Goal: Information Seeking & Learning: Learn about a topic

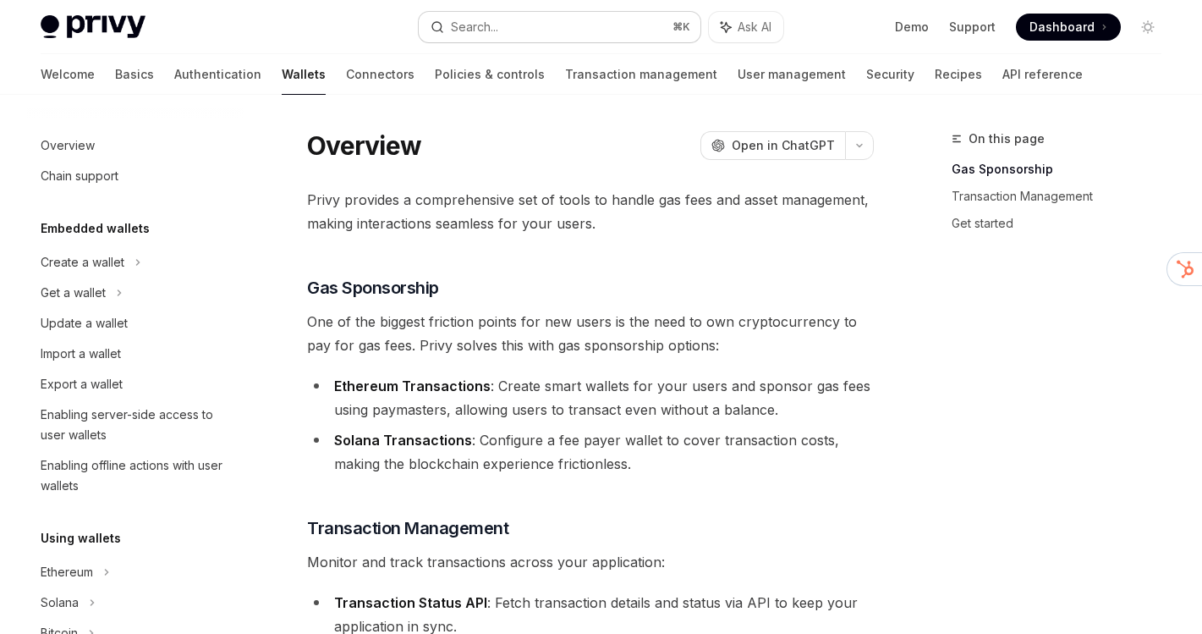
click at [621, 24] on button "Search... ⌘ K" at bounding box center [560, 27] width 282 height 30
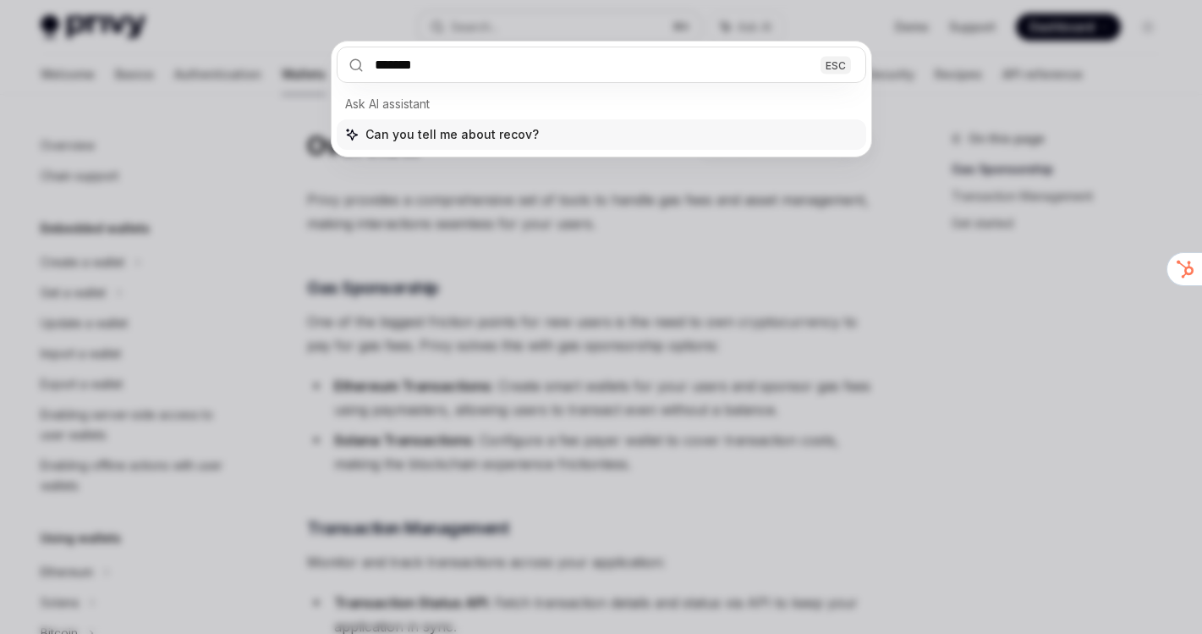
type input "********"
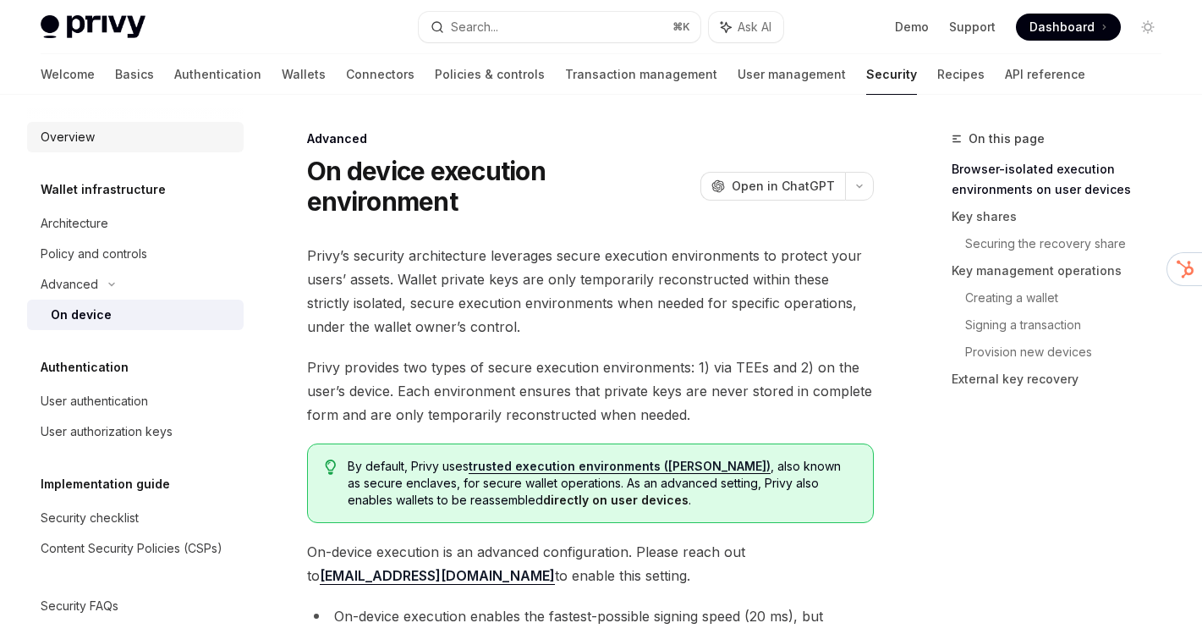
click at [150, 137] on div "Overview" at bounding box center [137, 137] width 193 height 20
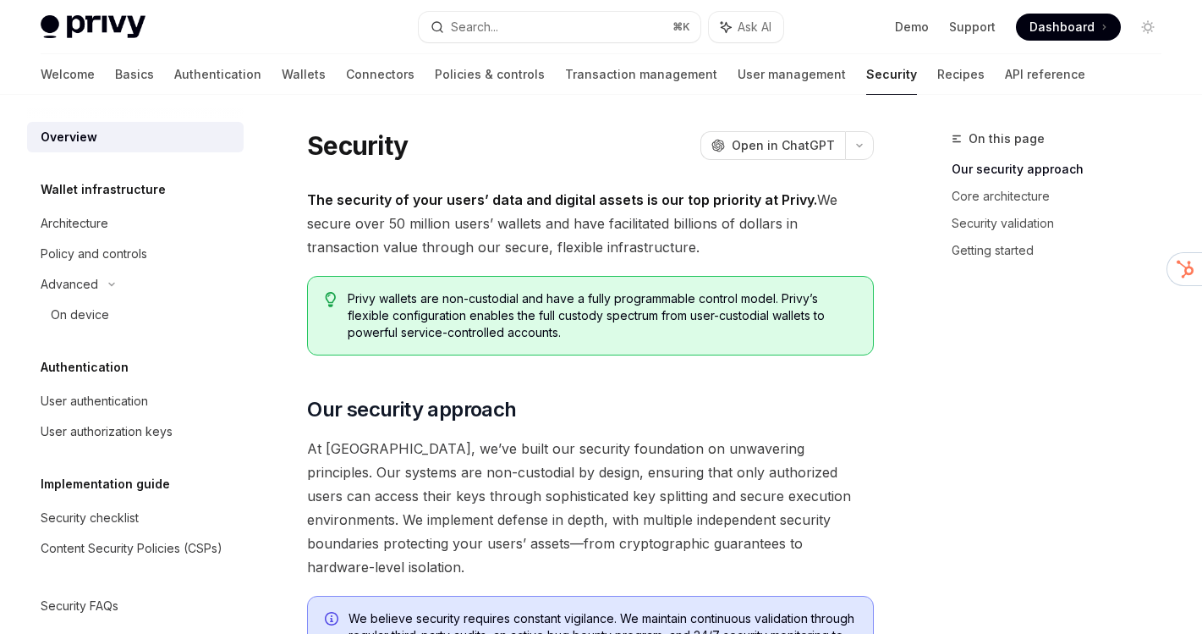
click at [866, 80] on link "Security" at bounding box center [891, 74] width 51 height 41
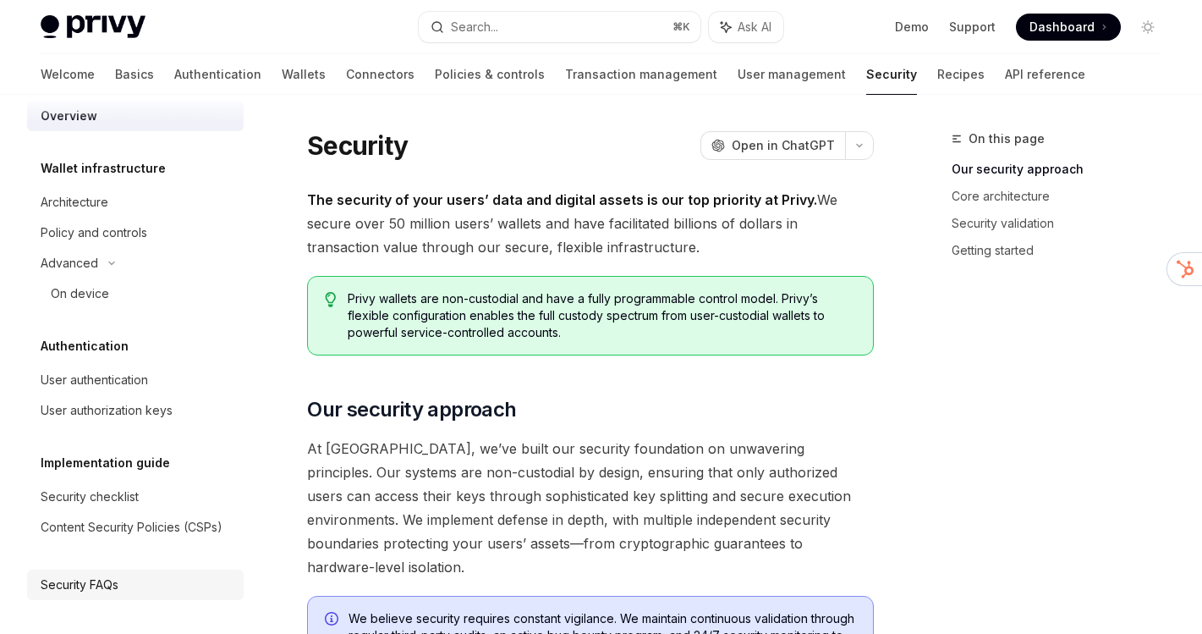
click at [132, 580] on div "Security FAQs" at bounding box center [137, 584] width 193 height 20
type textarea "*"
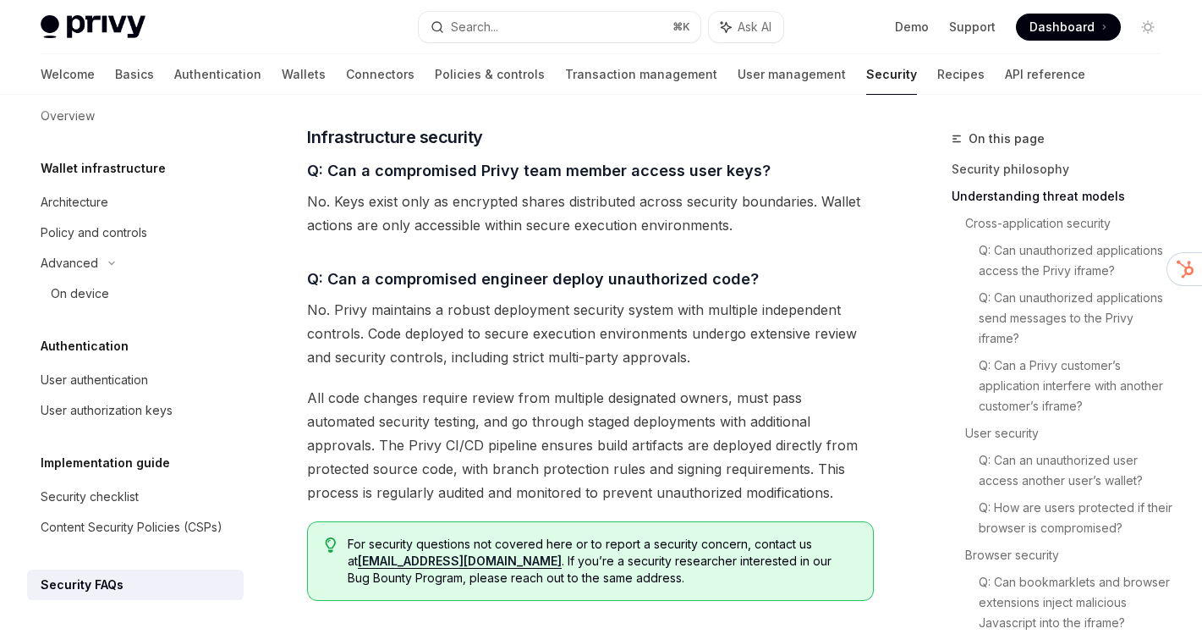
scroll to position [2840, 0]
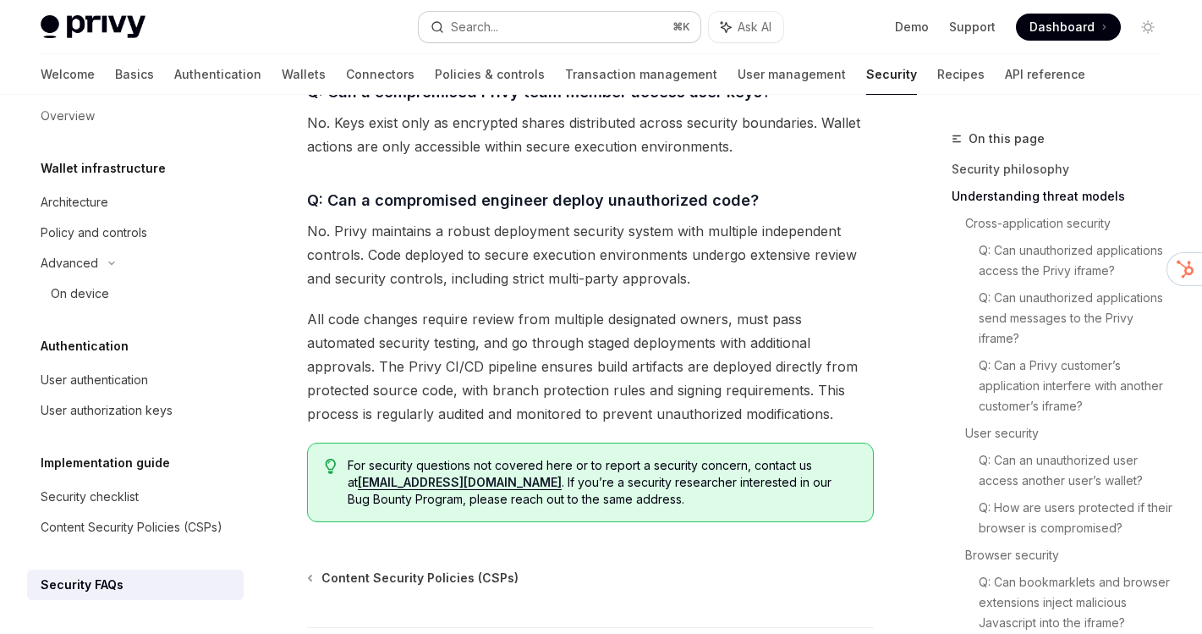
click at [529, 28] on button "Search... ⌘ K" at bounding box center [560, 27] width 282 height 30
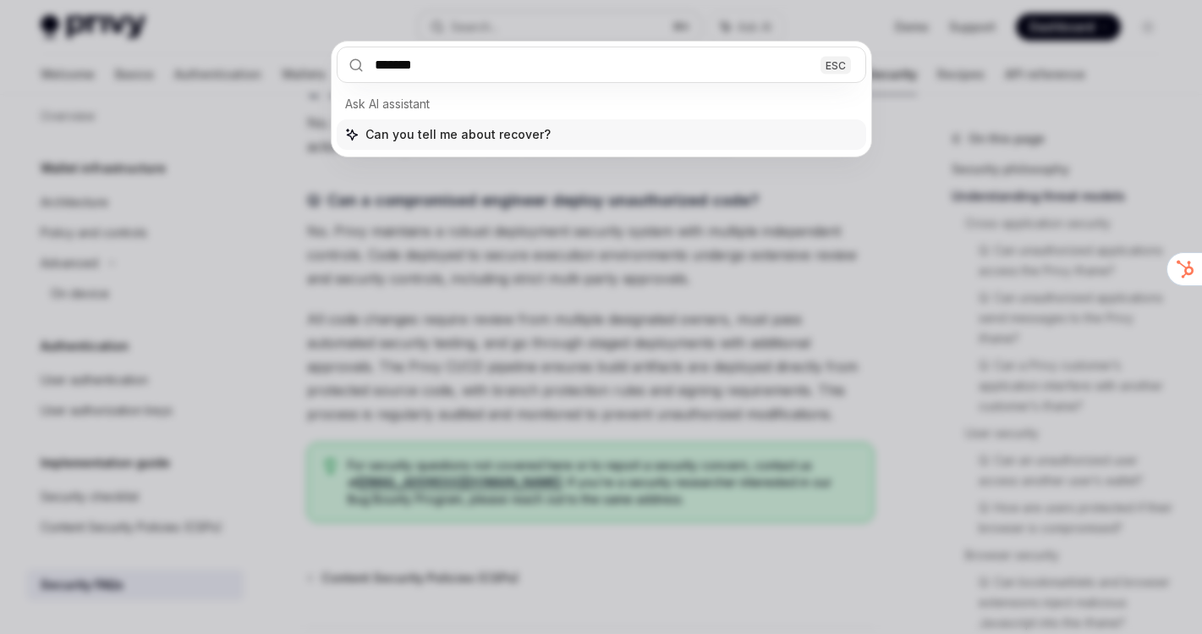
type input "********"
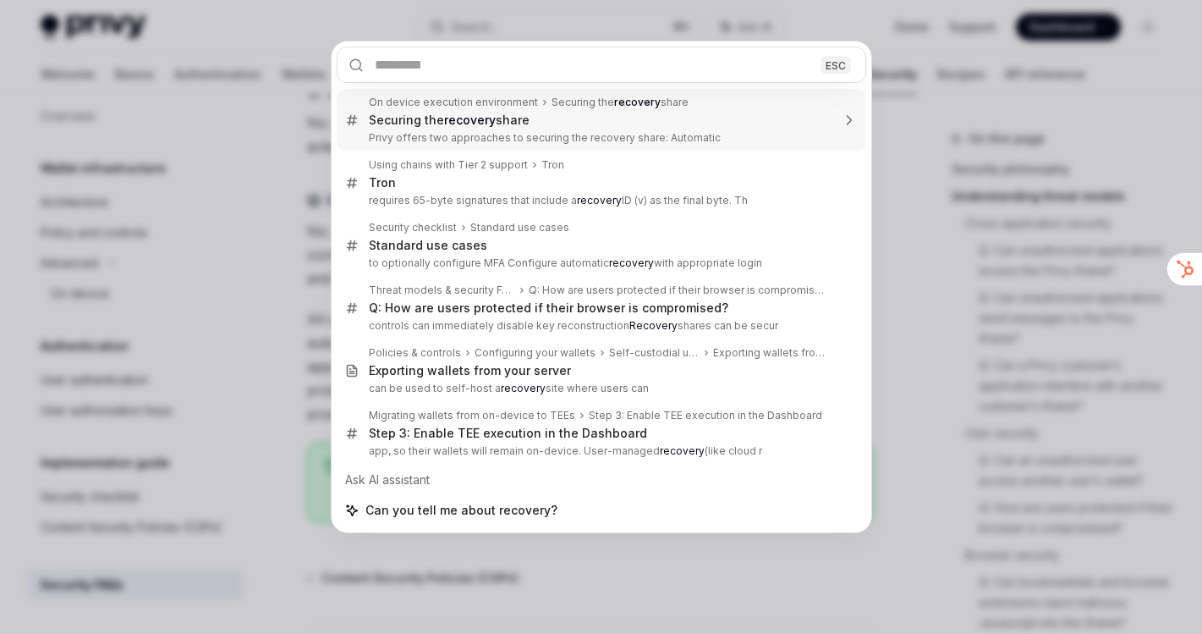
type textarea "*"
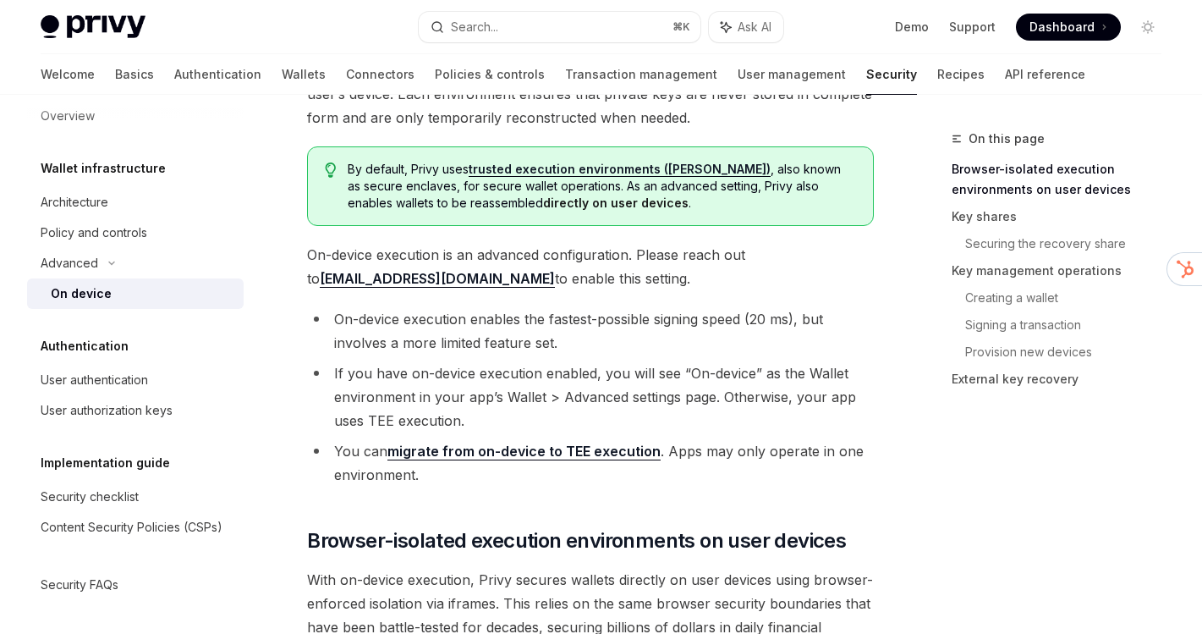
scroll to position [297, 0]
click at [989, 245] on link "Securing the recovery share" at bounding box center [1070, 243] width 210 height 27
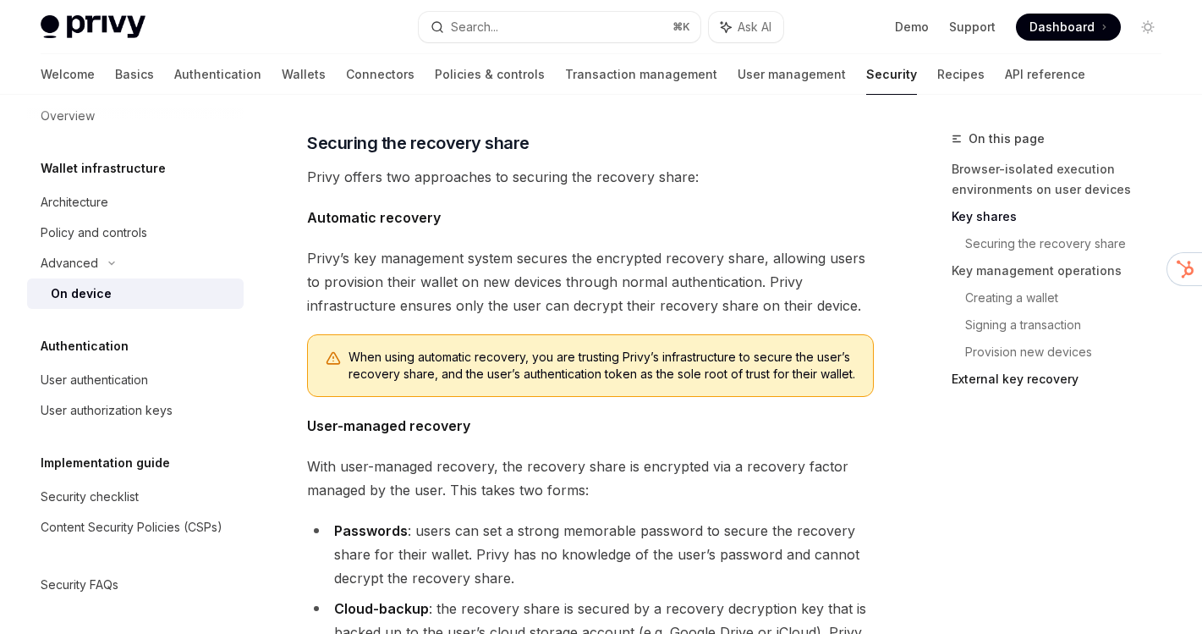
scroll to position [2114, 0]
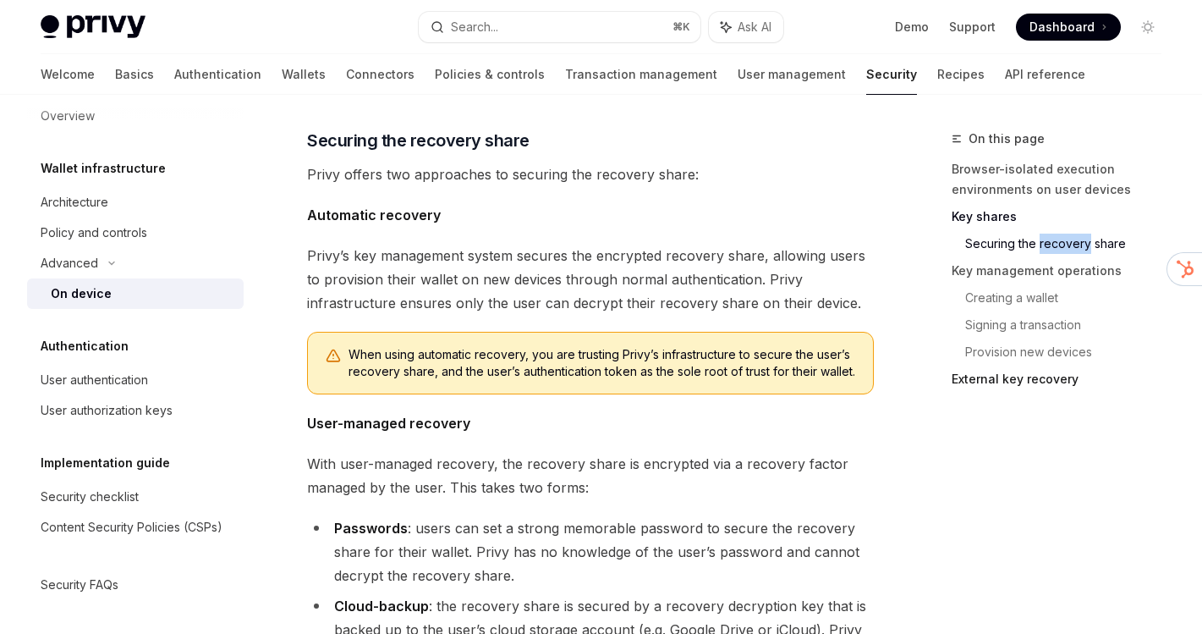
click at [983, 381] on link "External key recovery" at bounding box center [1063, 378] width 223 height 27
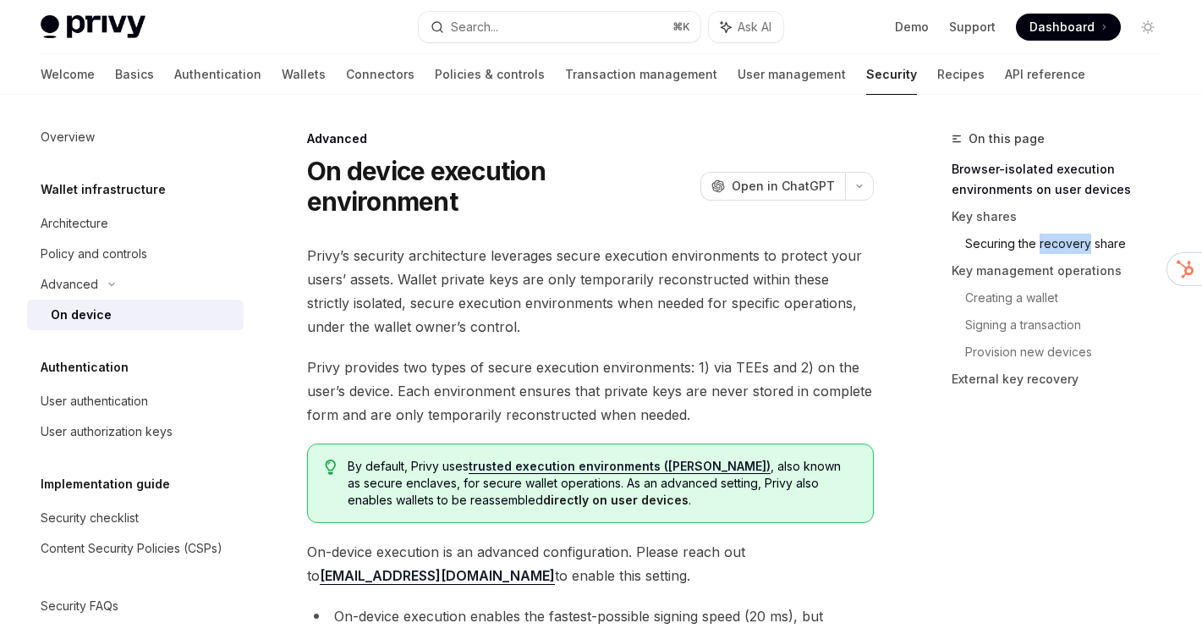
click at [1000, 250] on link "Securing the recovery share" at bounding box center [1070, 243] width 210 height 27
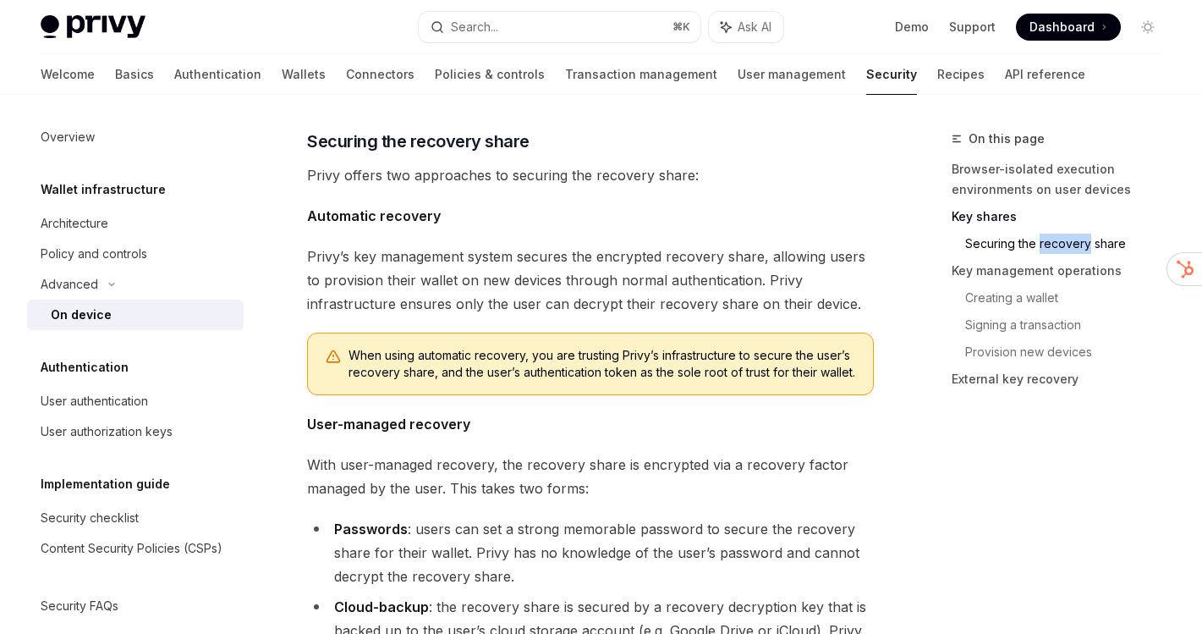
scroll to position [2114, 0]
click at [541, 33] on button "Search... ⌘ K" at bounding box center [560, 27] width 282 height 30
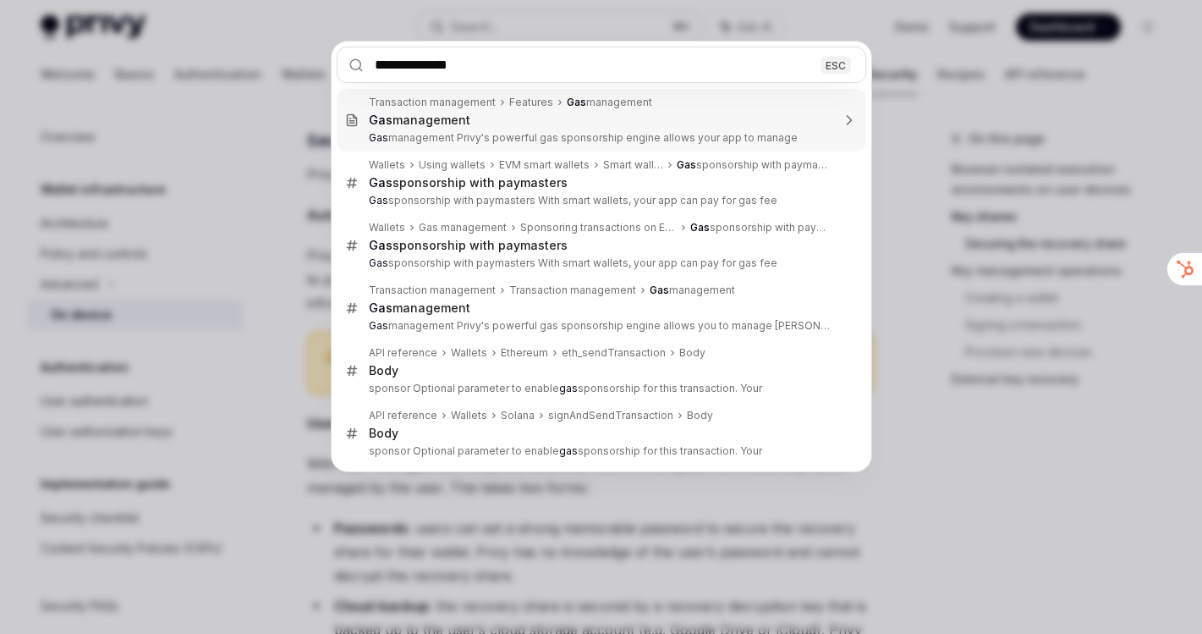
type input "**********"
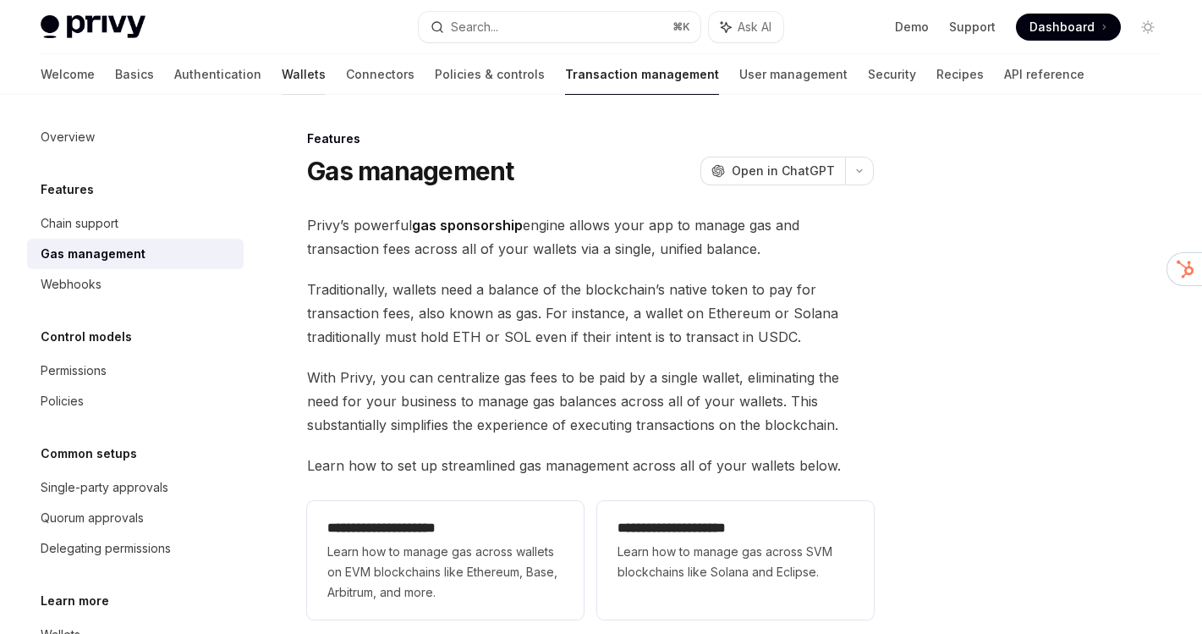
click at [282, 90] on link "Wallets" at bounding box center [304, 74] width 44 height 41
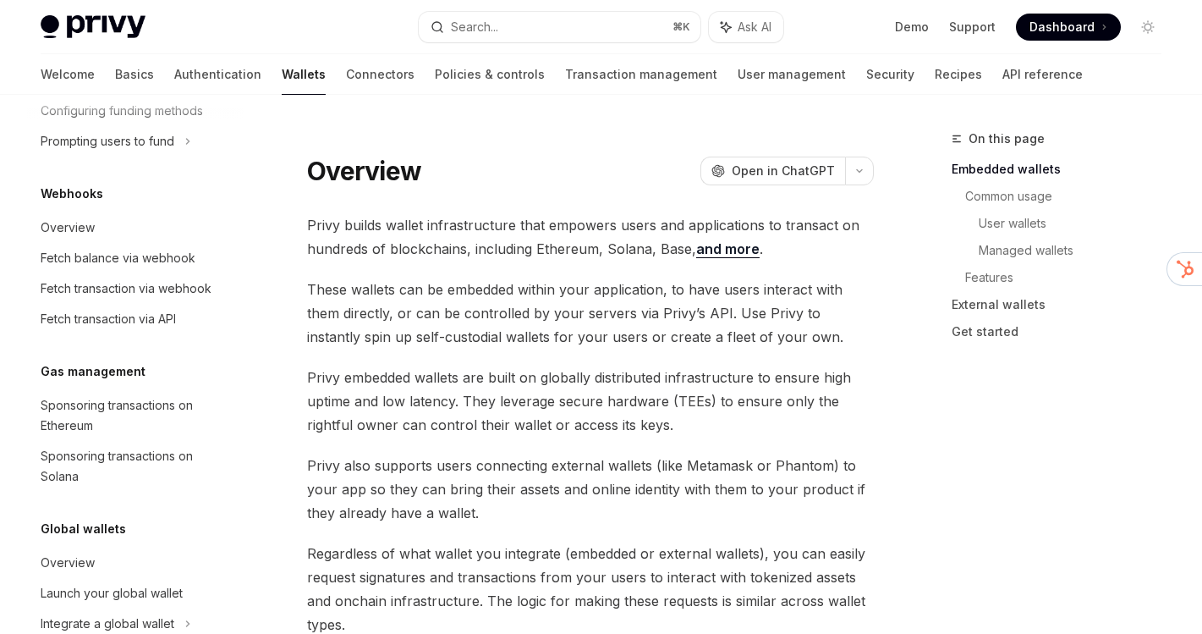
scroll to position [830, 0]
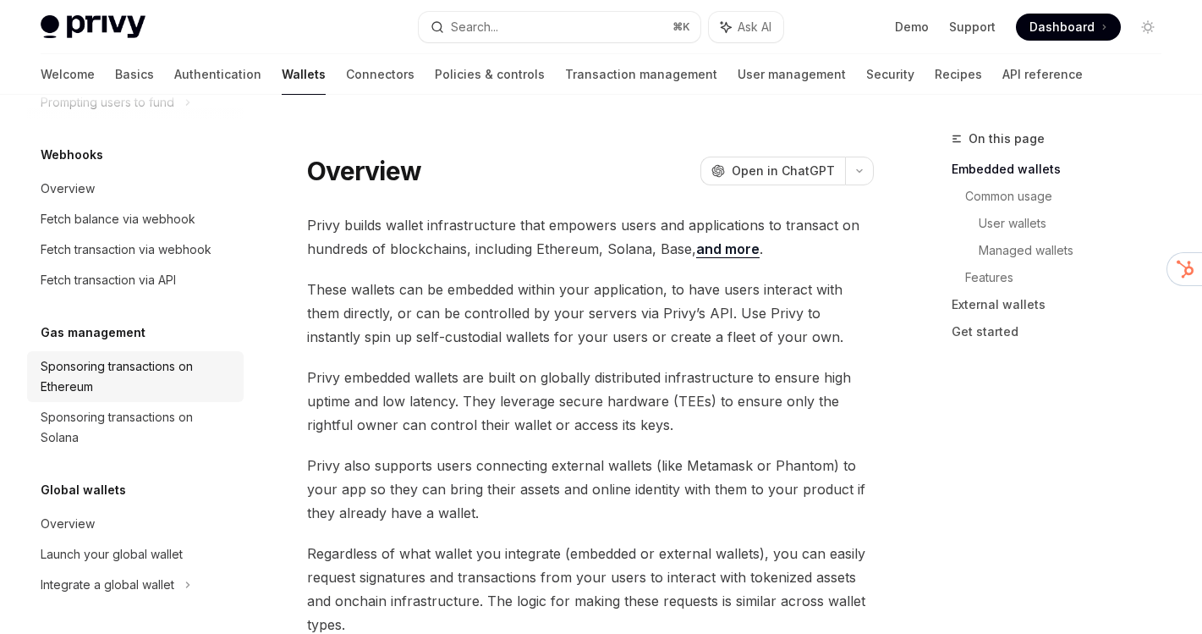
click at [118, 372] on div "Sponsoring transactions on Ethereum" at bounding box center [137, 376] width 193 height 41
type textarea "*"
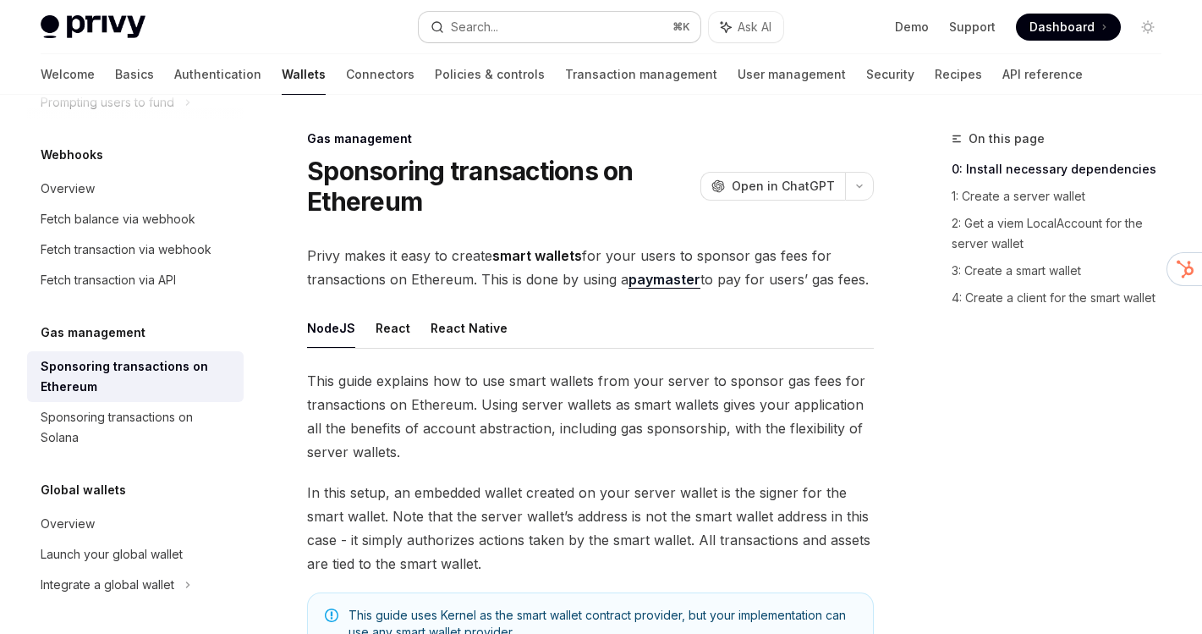
click at [514, 35] on button "Search... ⌘ K" at bounding box center [560, 27] width 282 height 30
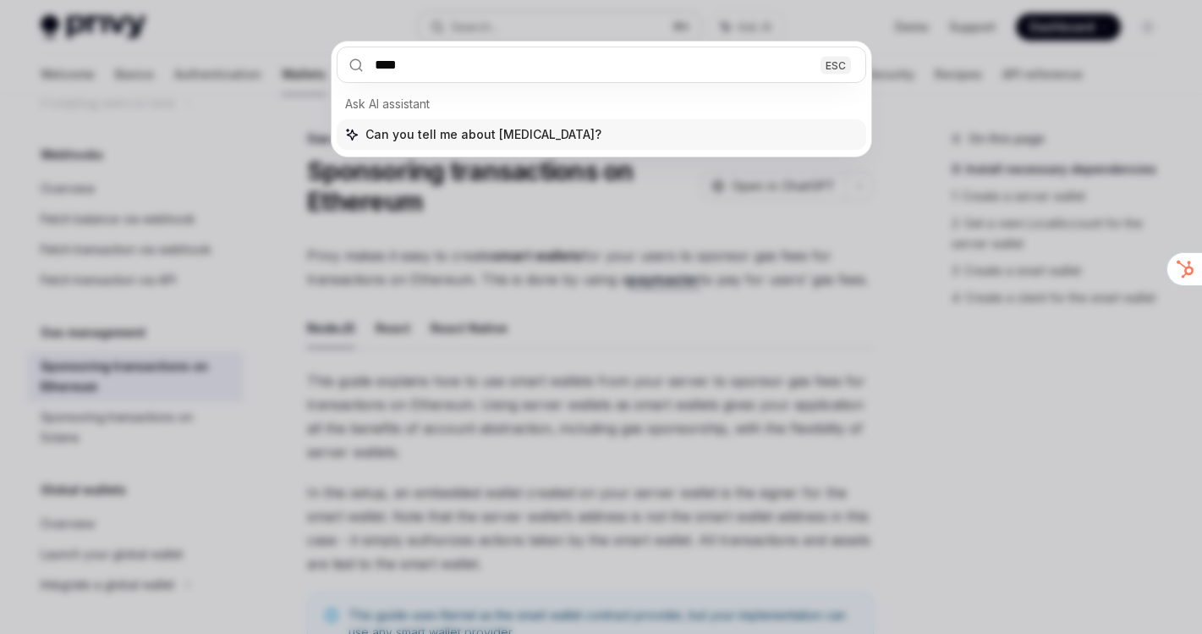
type input "*****"
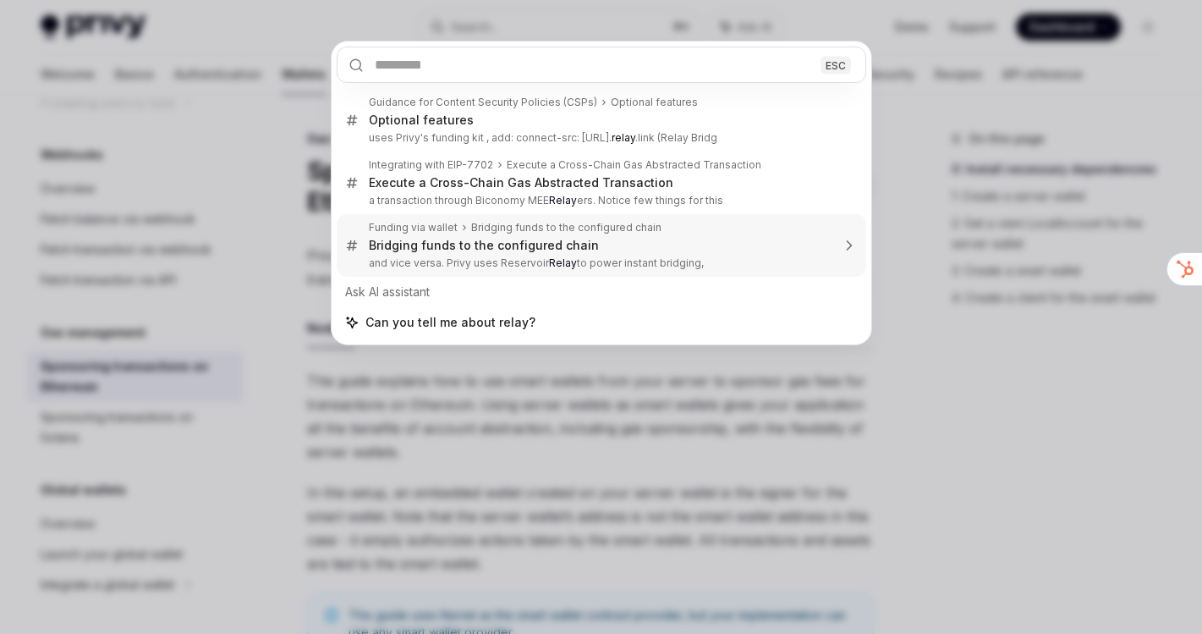
type textarea "*"
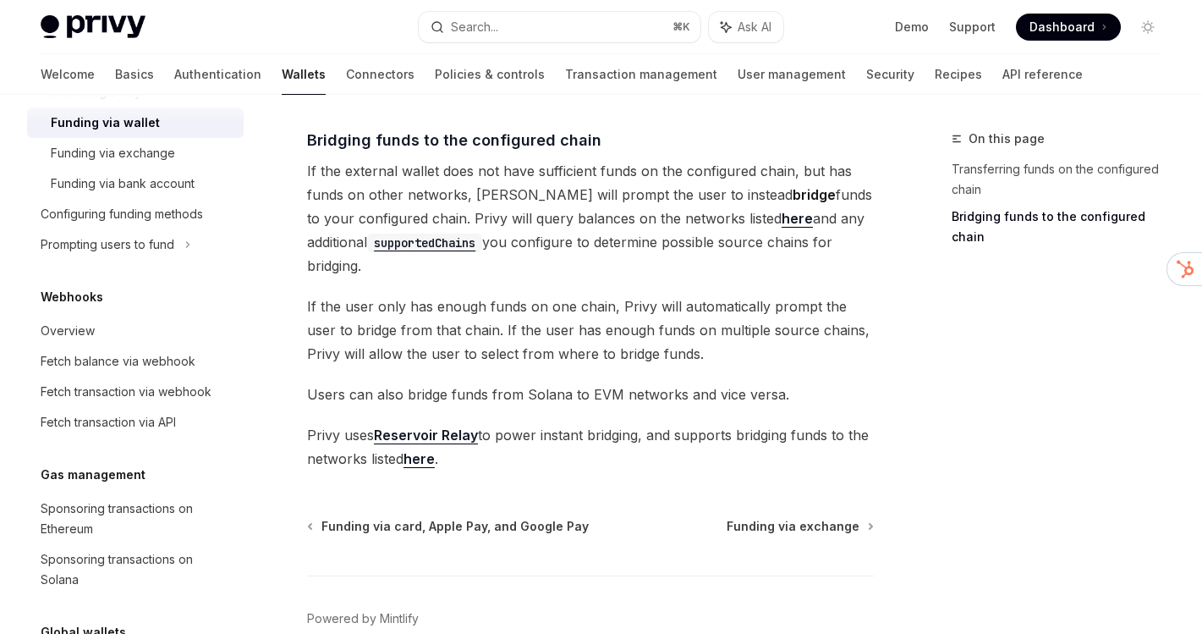
scroll to position [588, 0]
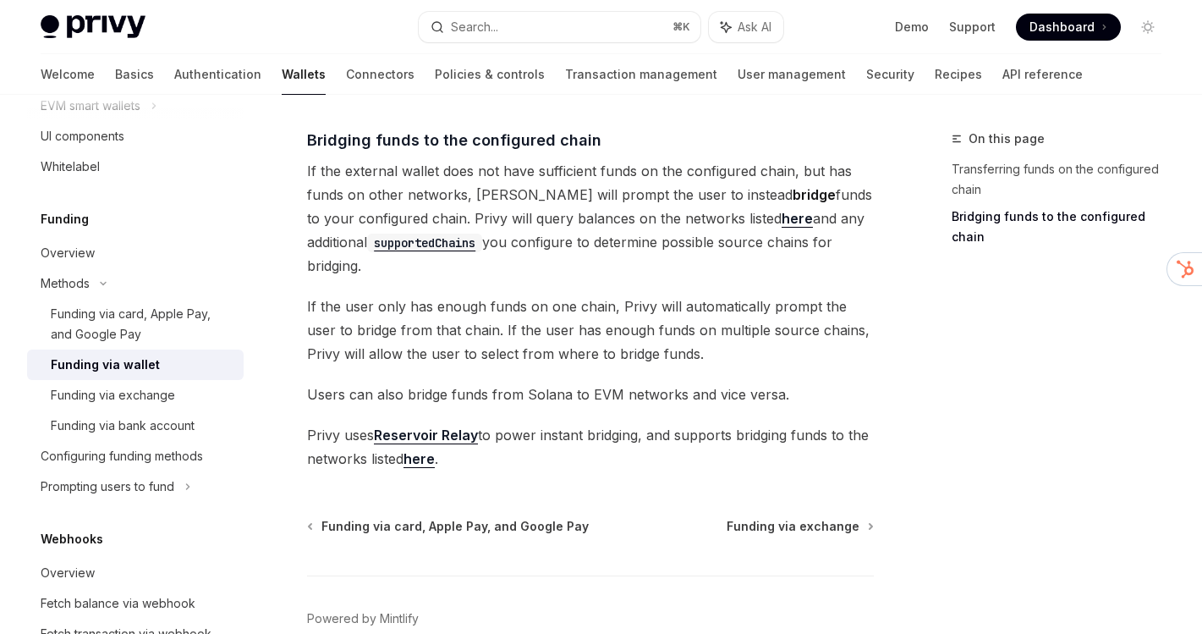
click at [429, 437] on link "Reservoir Relay" at bounding box center [426, 435] width 104 height 18
